Goal: Check status: Check status

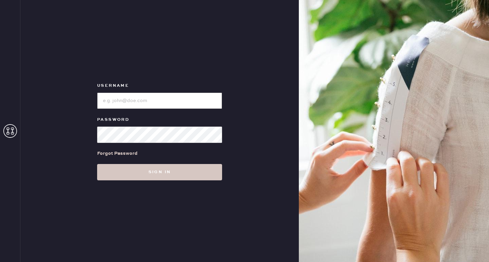
type input "[EMAIL_ADDRESS][DOMAIN_NAME]"
click at [160, 172] on button "Sign in" at bounding box center [159, 172] width 125 height 16
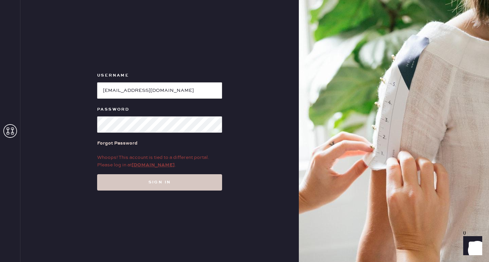
click at [160, 166] on link "[DOMAIN_NAME]" at bounding box center [153, 165] width 43 height 6
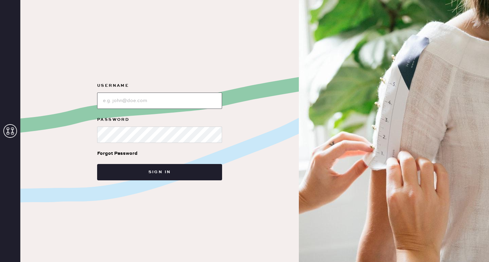
click at [149, 104] on input "loginName" at bounding box center [159, 100] width 125 height 16
type input "[EMAIL_ADDRESS][DOMAIN_NAME]"
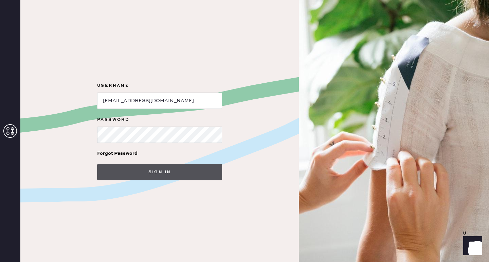
click at [159, 172] on button "Sign in" at bounding box center [159, 172] width 125 height 16
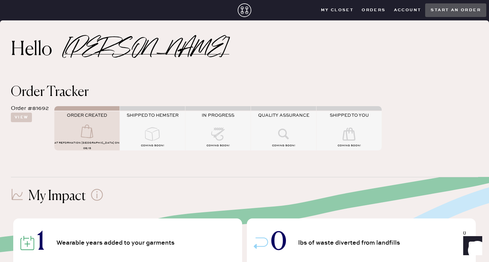
click at [183, 142] on div "COMING SOON!" at bounding box center [152, 146] width 65 height 8
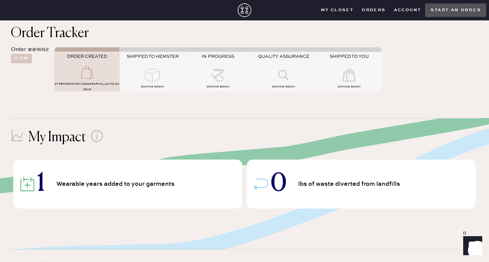
scroll to position [63, 0]
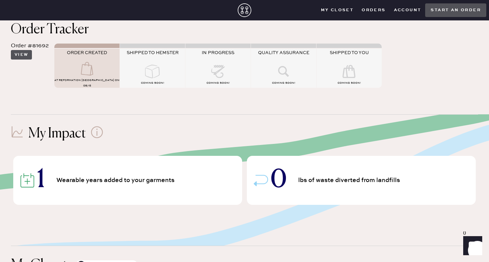
click at [28, 55] on button "View" at bounding box center [21, 55] width 21 height 10
